Goal: Transaction & Acquisition: Purchase product/service

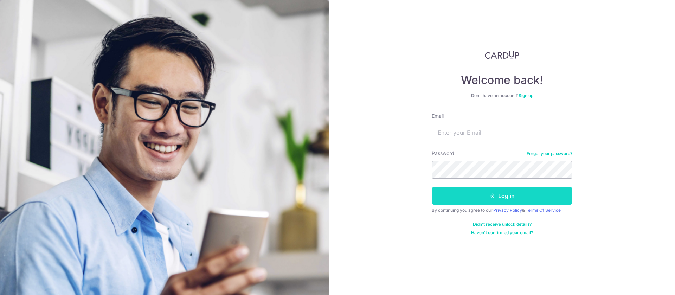
type input "kris.yp@gmail.com"
click at [471, 197] on button "Log in" at bounding box center [502, 196] width 141 height 18
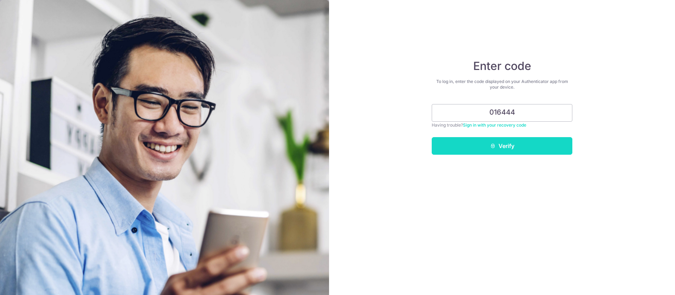
type input "016444"
click at [532, 144] on button "Verify" at bounding box center [502, 146] width 141 height 18
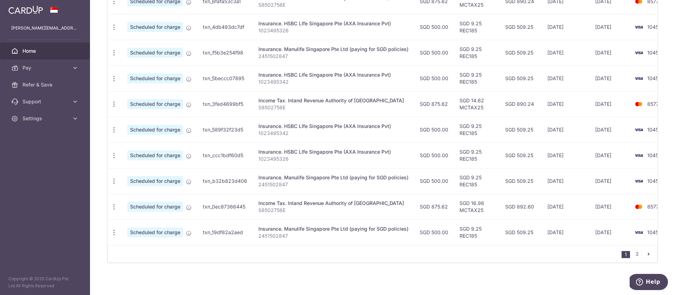
scroll to position [249, 0]
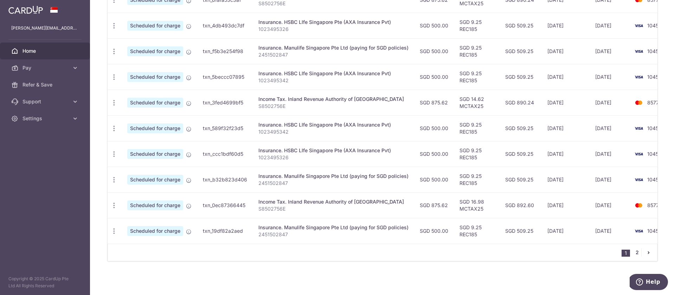
click at [636, 256] on link "2" at bounding box center [637, 252] width 8 height 8
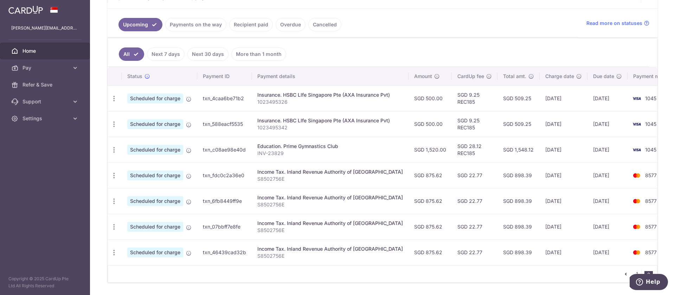
scroll to position [172, 0]
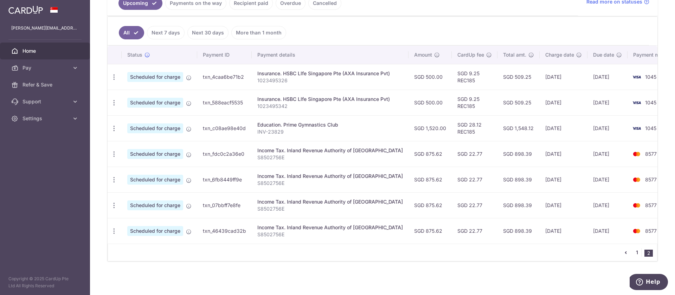
click at [637, 254] on link "1" at bounding box center [637, 252] width 8 height 8
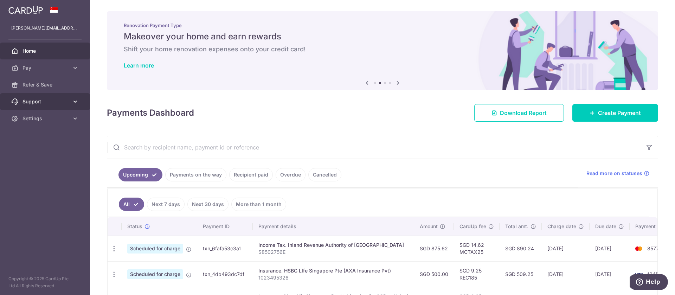
click at [82, 103] on link "Support" at bounding box center [45, 101] width 90 height 17
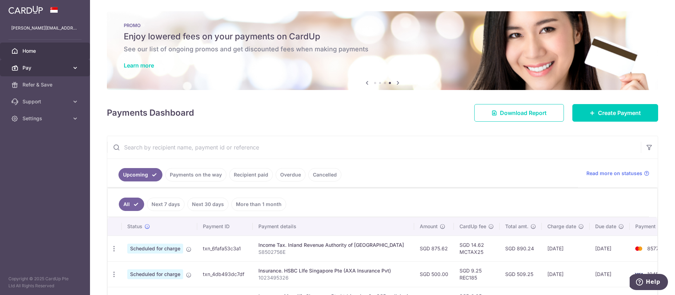
click at [52, 71] on span "Pay" at bounding box center [46, 67] width 46 height 7
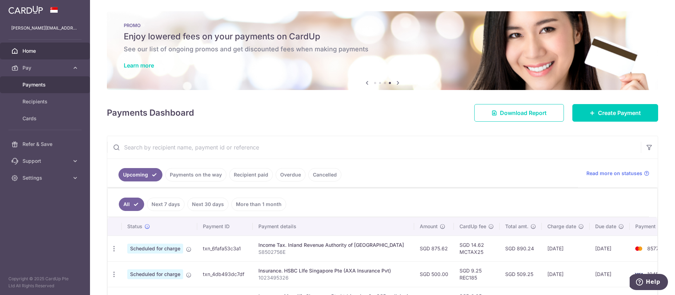
click at [53, 89] on link "Payments" at bounding box center [45, 84] width 90 height 17
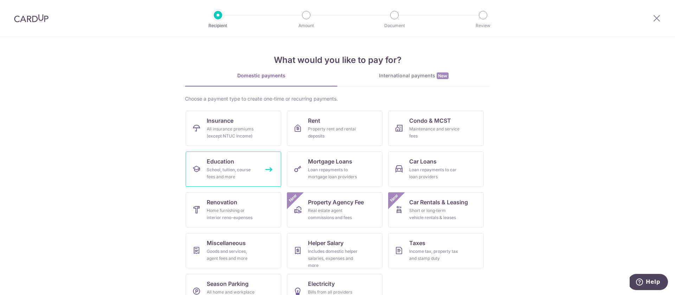
click at [234, 168] on div "School, tuition, course fees and more" at bounding box center [232, 173] width 51 height 14
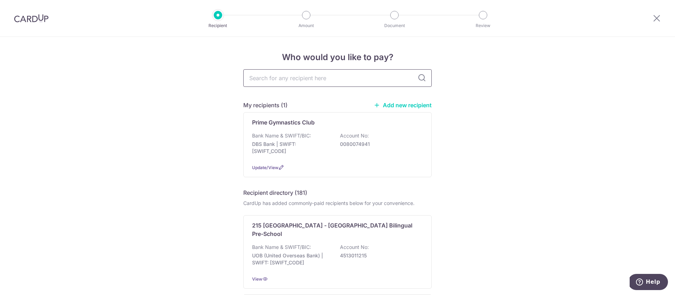
click at [310, 82] on input "text" at bounding box center [337, 78] width 188 height 18
click at [324, 79] on input "text" at bounding box center [337, 78] width 188 height 18
type input "drum tutor"
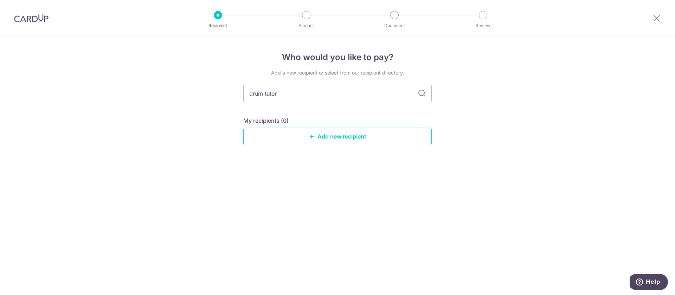
click at [423, 78] on div "Add a new recipient or select from our recipient directory. drum tutor My recip…" at bounding box center [337, 112] width 188 height 87
click at [363, 138] on link "Add new recipient" at bounding box center [337, 137] width 188 height 18
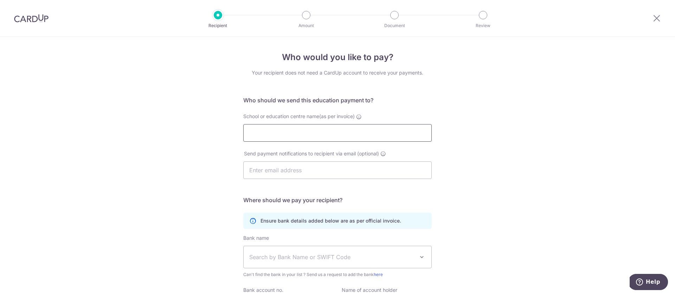
click at [363, 138] on input "School or education centre name(as per invoice)" at bounding box center [337, 133] width 188 height 18
type input "d"
type input "DRUM TUTOR SG PTE LTD"
type input "K"
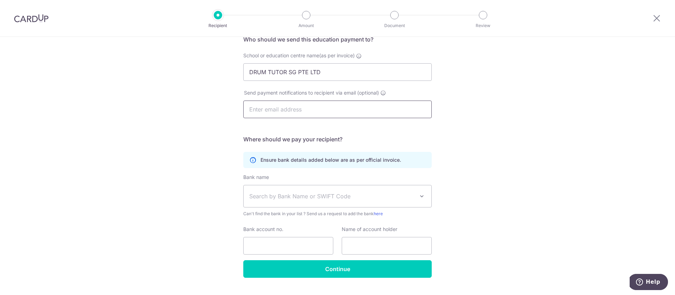
scroll to position [77, 0]
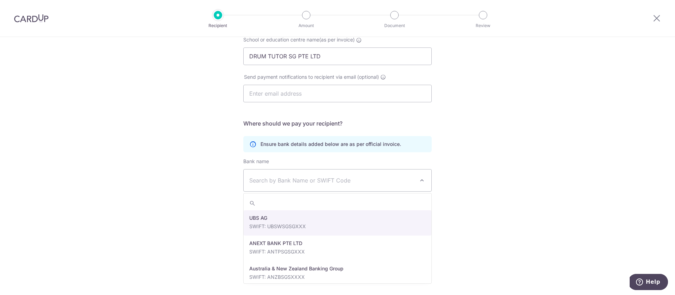
click at [338, 188] on span "Search by Bank Name or SWIFT Code" at bounding box center [338, 181] width 188 height 22
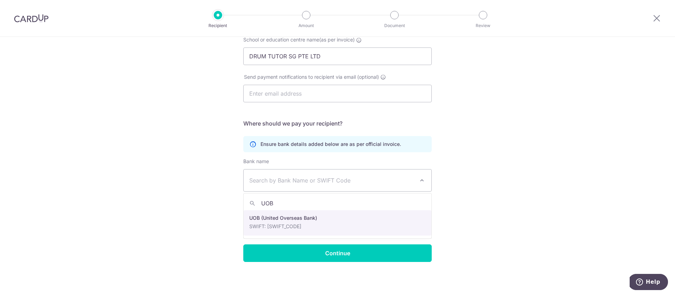
type input "UOB"
select select "18"
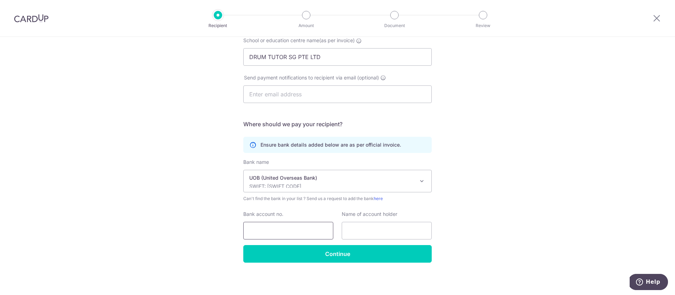
click at [294, 225] on input "Bank account no." at bounding box center [288, 231] width 90 height 18
type input "3553300736"
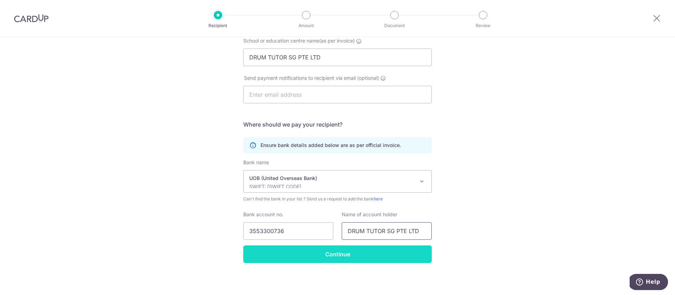
type input "DRUM TUTOR SG PTE LTD"
click at [365, 257] on input "Continue" at bounding box center [337, 254] width 188 height 18
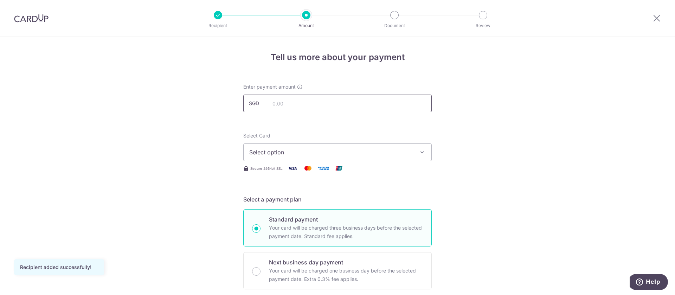
click at [347, 104] on input "text" at bounding box center [337, 104] width 188 height 18
type input "400.00"
drag, startPoint x: 451, startPoint y: 132, endPoint x: 446, endPoint y: 135, distance: 5.4
click at [298, 153] on span "Select option" at bounding box center [331, 152] width 164 height 8
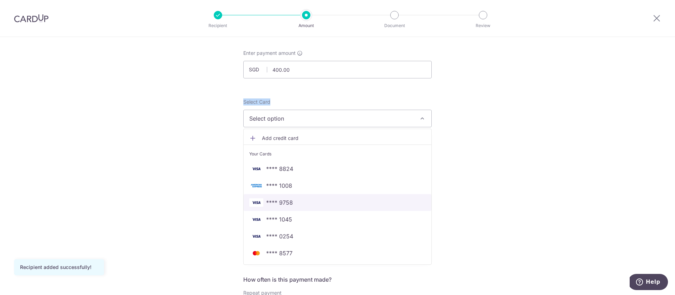
scroll to position [33, 0]
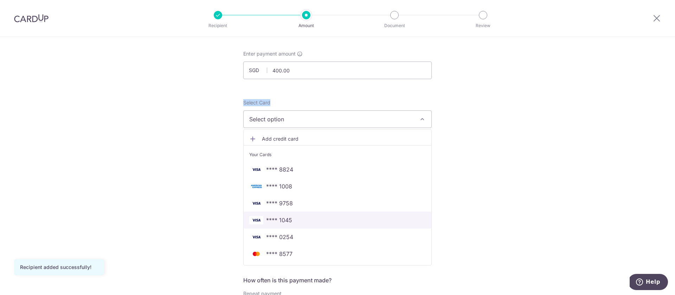
drag, startPoint x: 358, startPoint y: 220, endPoint x: 391, endPoint y: 217, distance: 33.2
click at [358, 220] on span "**** 1045" at bounding box center [337, 220] width 177 height 8
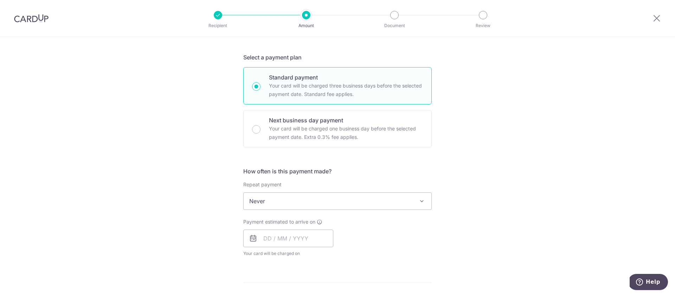
scroll to position [142, 0]
click at [282, 198] on span "Never" at bounding box center [338, 200] width 188 height 17
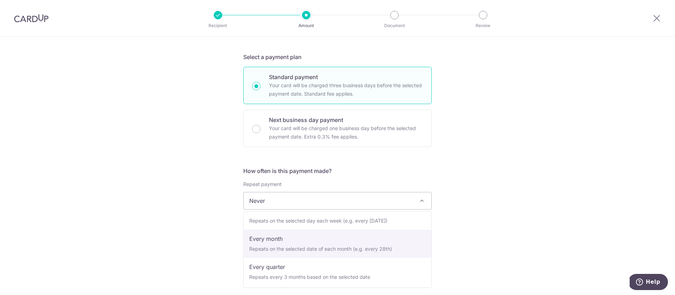
scroll to position [40, 0]
select select "3"
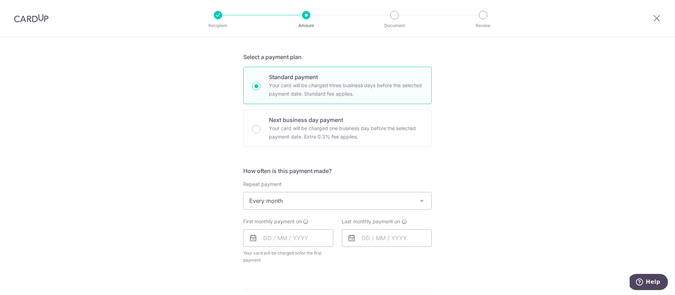
click at [475, 240] on div "Tell us more about your payment Enter payment amount SGD 400.00 400.00 Recipien…" at bounding box center [337, 215] width 675 height 643
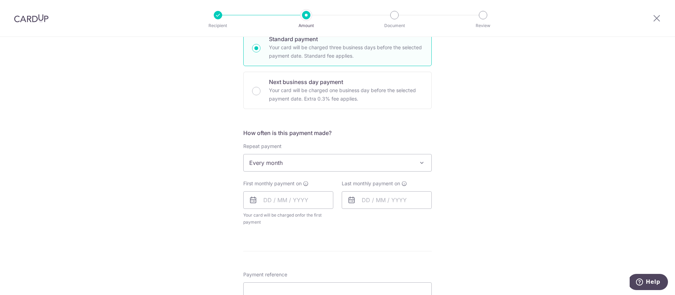
scroll to position [199, 0]
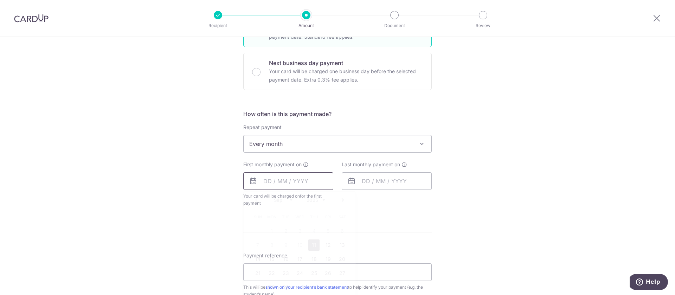
click at [295, 182] on input "text" at bounding box center [288, 181] width 90 height 18
click at [458, 213] on div "Tell us more about your payment Enter payment amount SGD 400.00 400.00 Recipien…" at bounding box center [337, 159] width 675 height 643
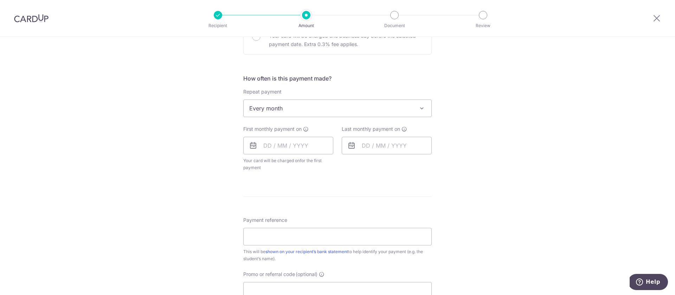
scroll to position [245, 0]
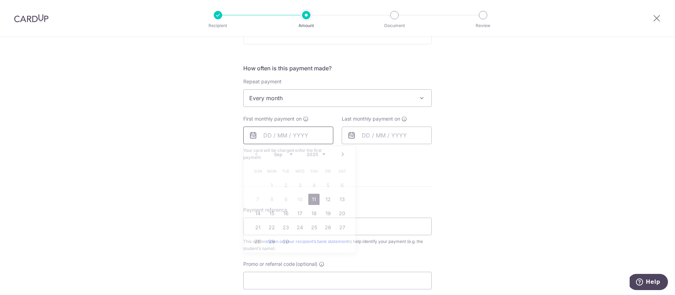
click at [285, 139] on input "text" at bounding box center [288, 136] width 90 height 18
click at [313, 200] on link "11" at bounding box center [313, 199] width 11 height 11
type input "[DATE]"
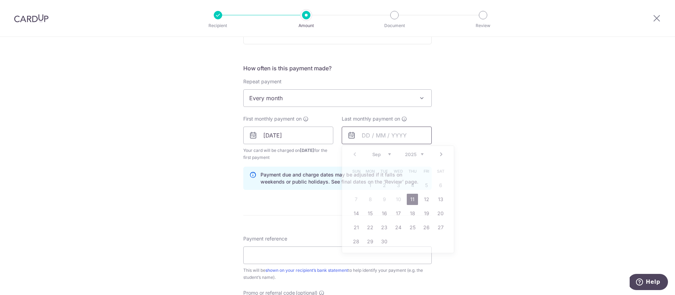
click at [378, 136] on input "text" at bounding box center [387, 136] width 90 height 18
click at [442, 155] on link "Next" at bounding box center [441, 154] width 8 height 8
click at [357, 156] on link "Prev" at bounding box center [355, 154] width 8 height 8
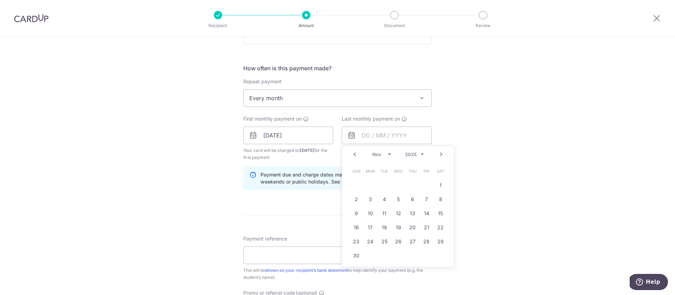
click at [357, 156] on link "Prev" at bounding box center [355, 154] width 8 height 8
click at [445, 156] on link "Next" at bounding box center [441, 154] width 8 height 8
click at [488, 146] on div "Tell us more about your payment Enter payment amount SGD 400.00 400.00 Recipien…" at bounding box center [337, 128] width 675 height 672
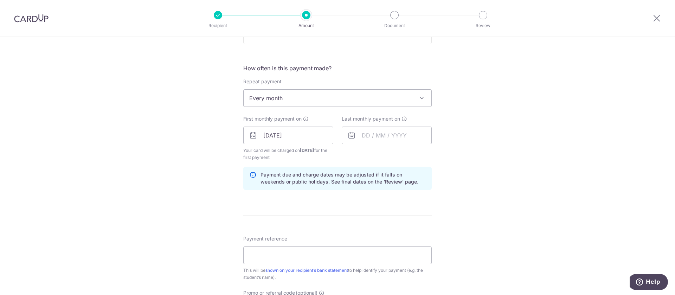
click at [279, 103] on span "Every month" at bounding box center [338, 98] width 188 height 17
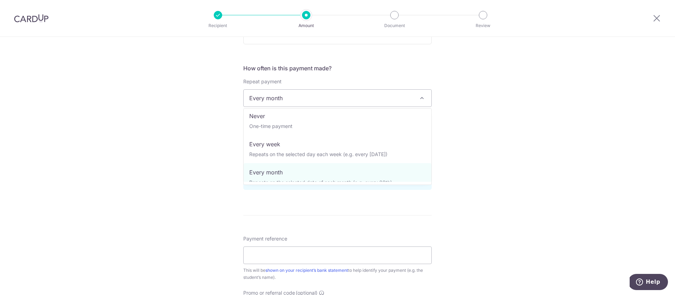
scroll to position [0, 0]
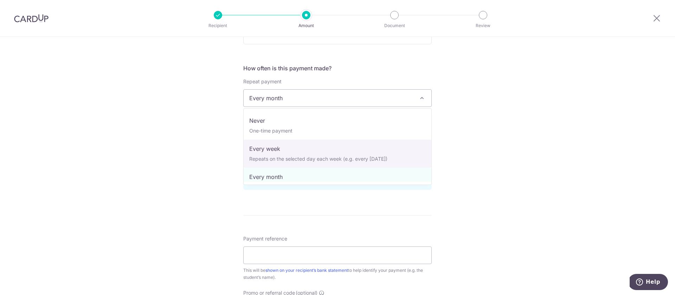
click at [486, 149] on div "Tell us more about your payment Enter payment amount SGD 400.00 400.00 Recipien…" at bounding box center [337, 128] width 675 height 672
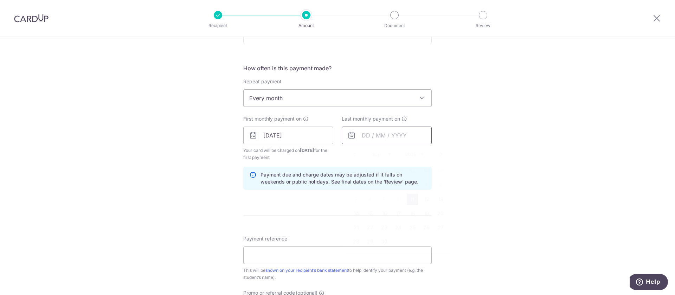
click at [377, 141] on input "text" at bounding box center [387, 136] width 90 height 18
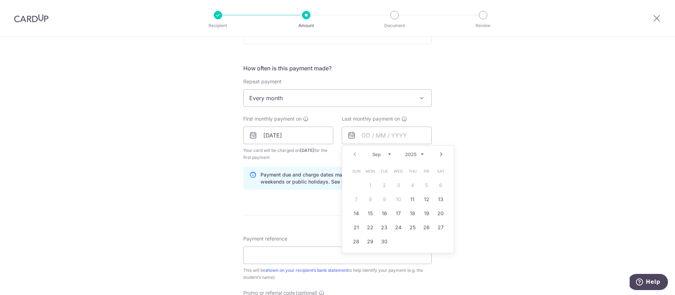
click at [444, 153] on link "Next" at bounding box center [441, 154] width 8 height 8
click at [439, 157] on link "Next" at bounding box center [441, 154] width 8 height 8
click at [402, 215] on link "12" at bounding box center [398, 213] width 11 height 11
type input "[DATE]"
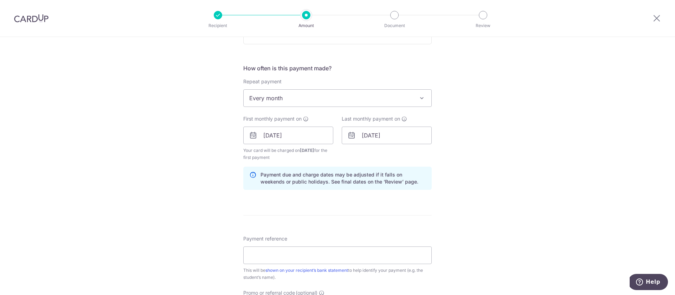
click at [515, 173] on div "Tell us more about your payment Enter payment amount SGD 400.00 400.00 Recipien…" at bounding box center [337, 128] width 675 height 672
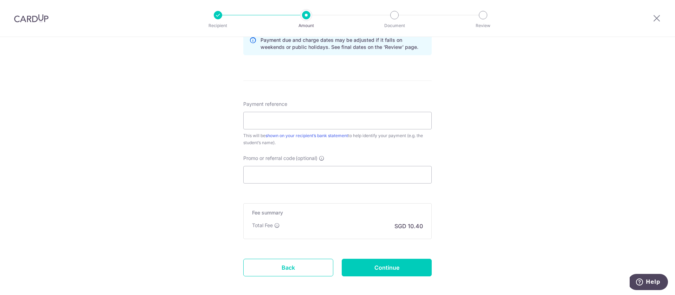
scroll to position [389, 0]
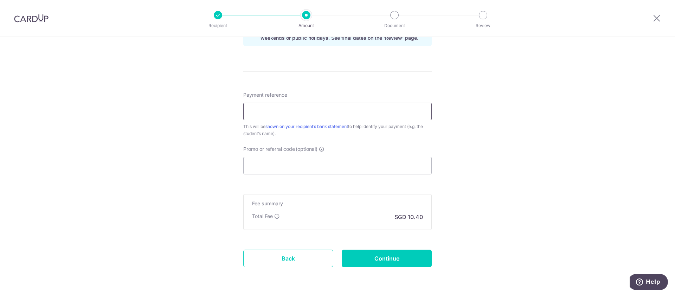
click at [303, 114] on input "Payment reference" at bounding box center [337, 112] width 188 height 18
drag, startPoint x: 502, startPoint y: 115, endPoint x: 492, endPoint y: 123, distance: 12.3
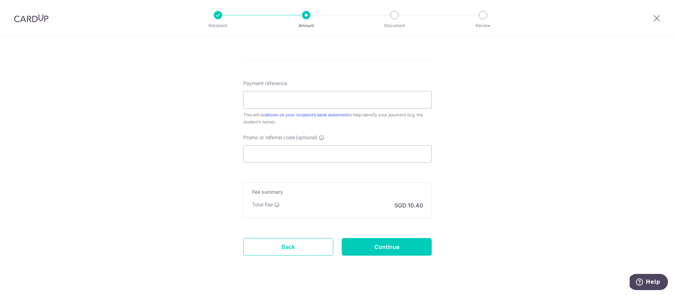
scroll to position [401, 0]
click at [348, 153] on input "Promo or referral code (optional)" at bounding box center [337, 154] width 188 height 18
paste input "3HOME25R"
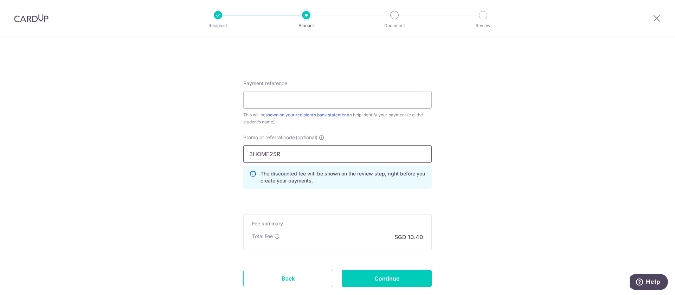
type input "3HOME25R"
click at [324, 100] on input "Payment reference" at bounding box center [337, 100] width 188 height 18
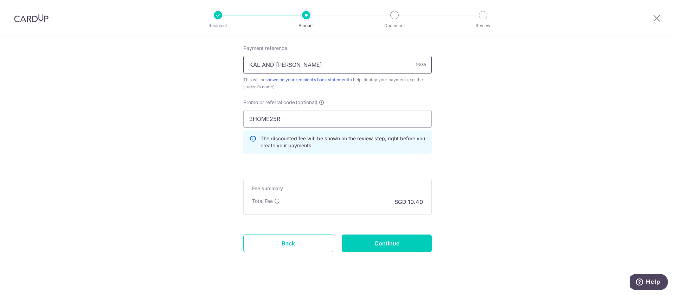
scroll to position [446, 0]
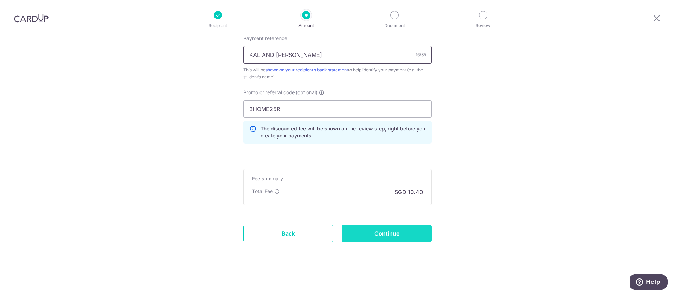
type input "KAL AND [PERSON_NAME]"
click at [394, 234] on input "Continue" at bounding box center [387, 234] width 90 height 18
type input "Create Schedule"
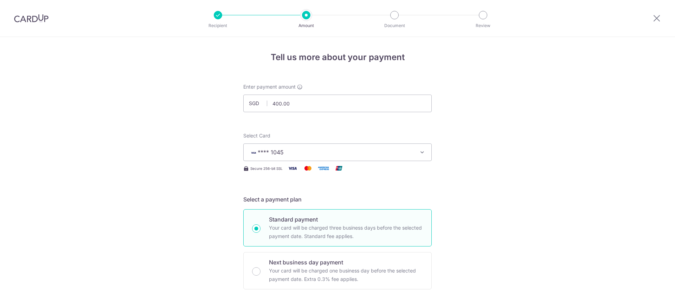
scroll to position [420, 0]
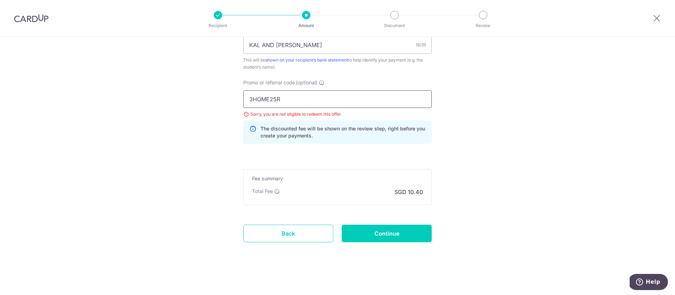
click at [364, 103] on input "3HOME25R" at bounding box center [337, 99] width 188 height 18
click at [337, 101] on input "3HOME25R" at bounding box center [337, 99] width 188 height 18
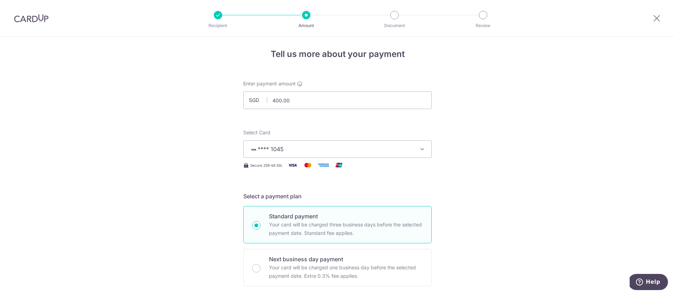
scroll to position [0, 0]
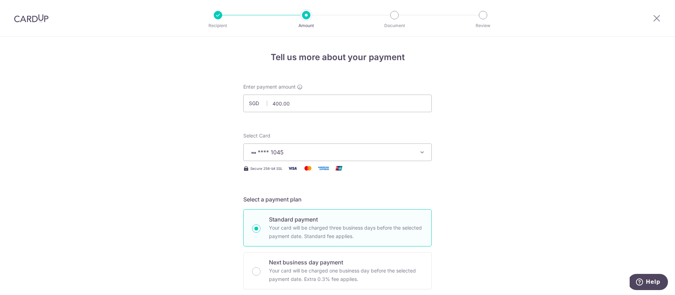
click at [21, 15] on img at bounding box center [31, 18] width 34 height 8
